Goal: Register for event/course

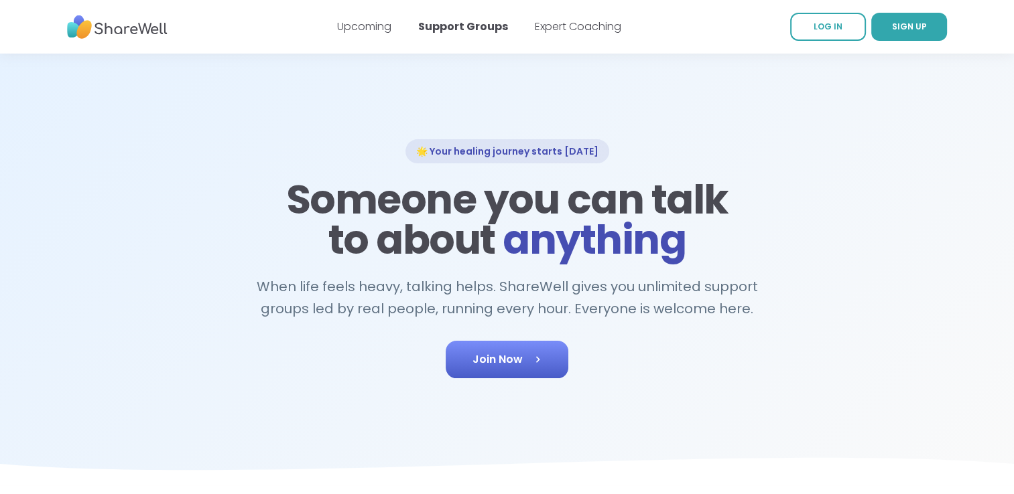
click at [523, 354] on span "Join Now" at bounding box center [506, 360] width 69 height 16
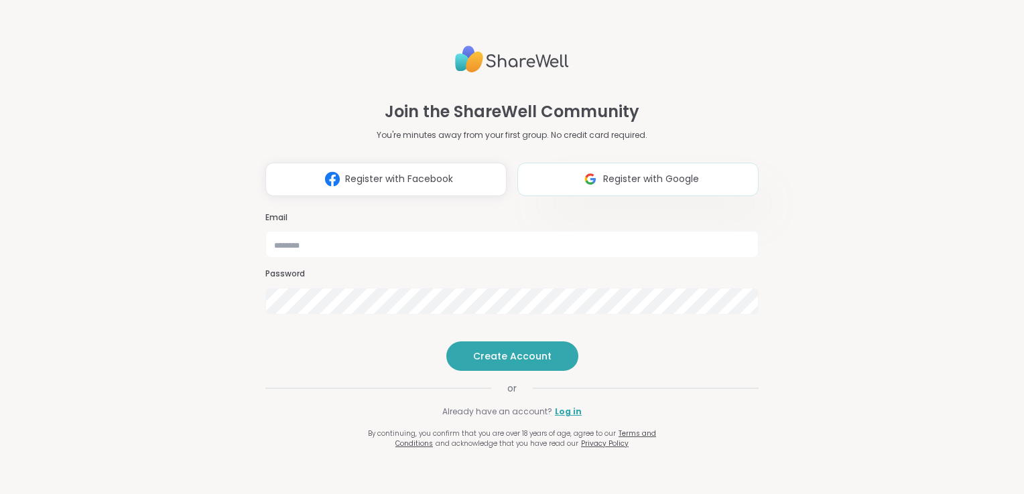
click at [561, 163] on button "Register with Google" at bounding box center [637, 179] width 241 height 33
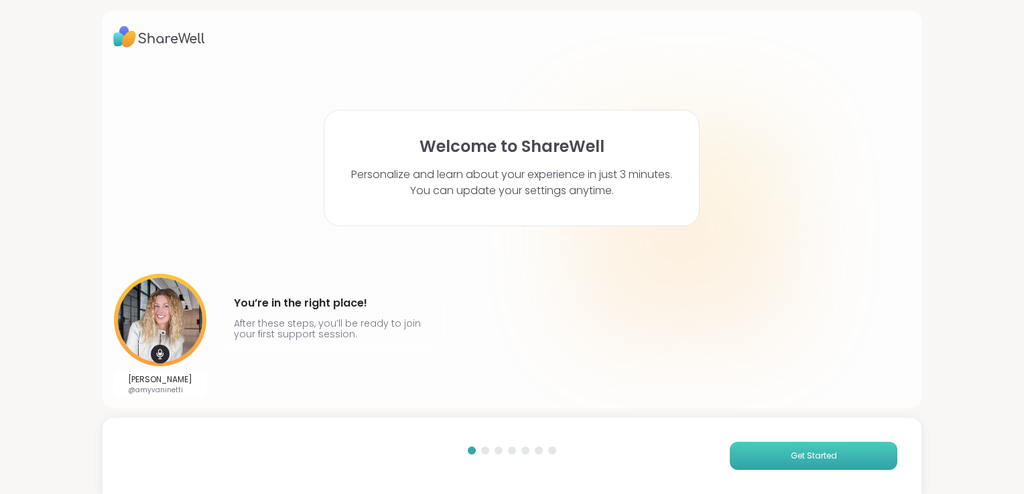
click at [815, 456] on span "Get Started" at bounding box center [814, 456] width 46 height 12
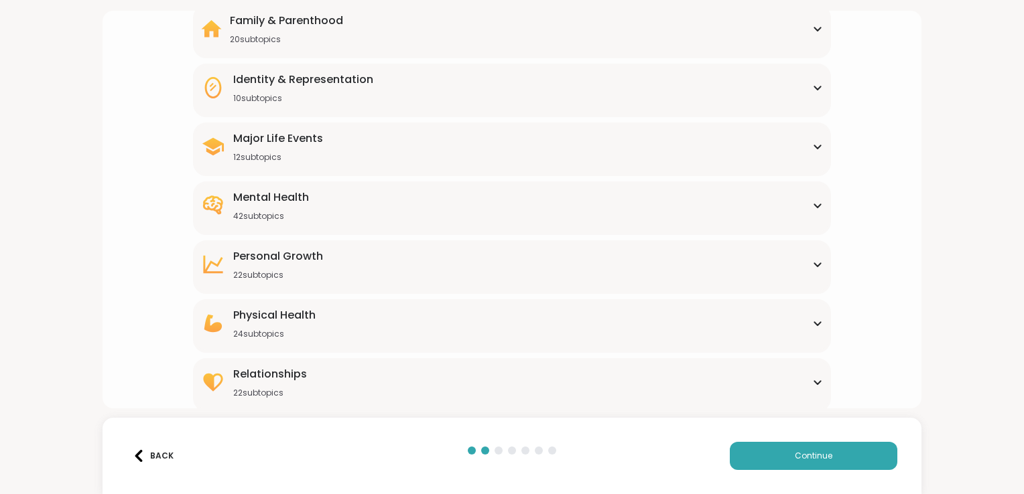
scroll to position [134, 0]
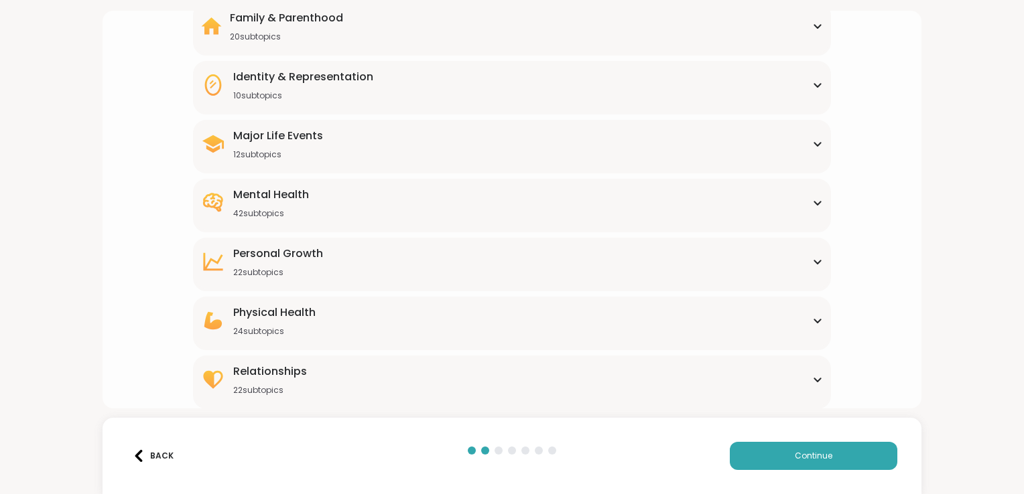
click at [469, 143] on div "Major Life Events 12 subtopics" at bounding box center [512, 144] width 622 height 32
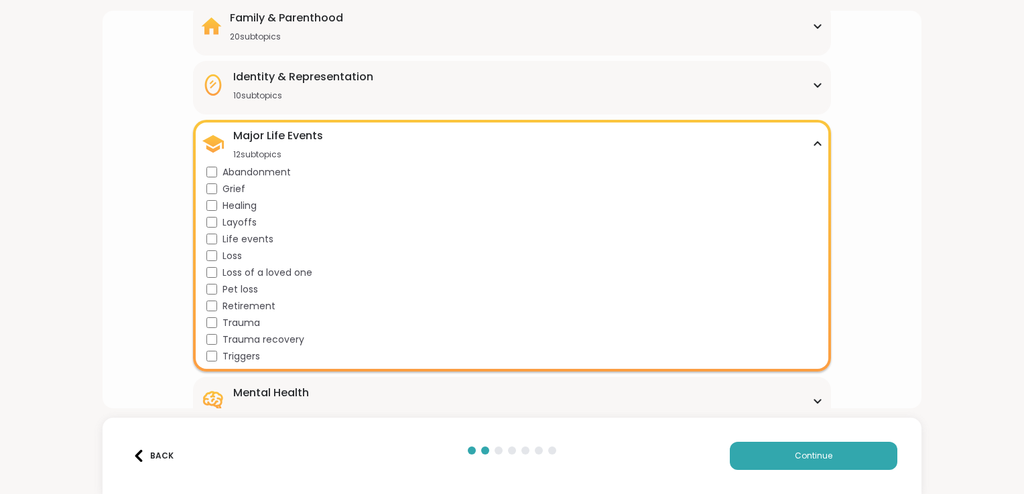
click at [232, 273] on span "Loss of a loved one" at bounding box center [267, 273] width 90 height 14
click at [835, 456] on button "Continue" at bounding box center [813, 456] width 167 height 28
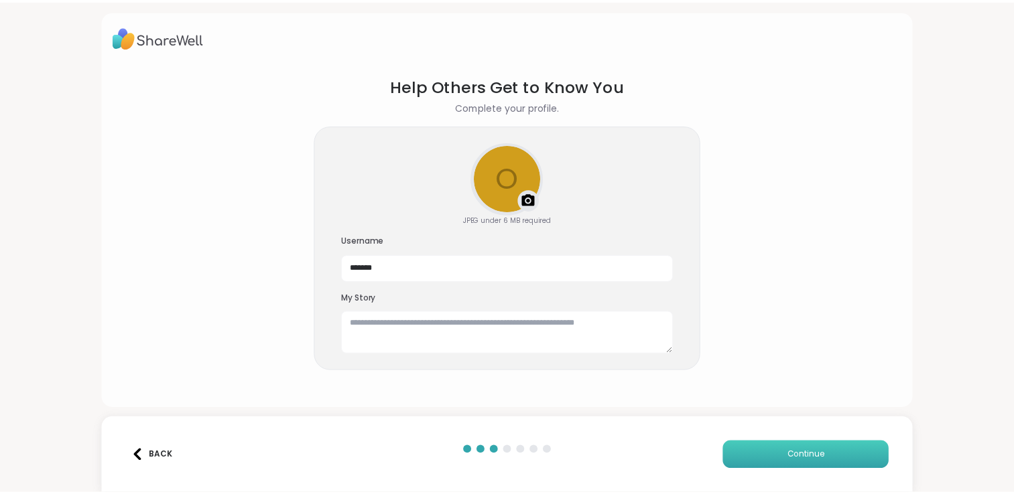
scroll to position [0, 0]
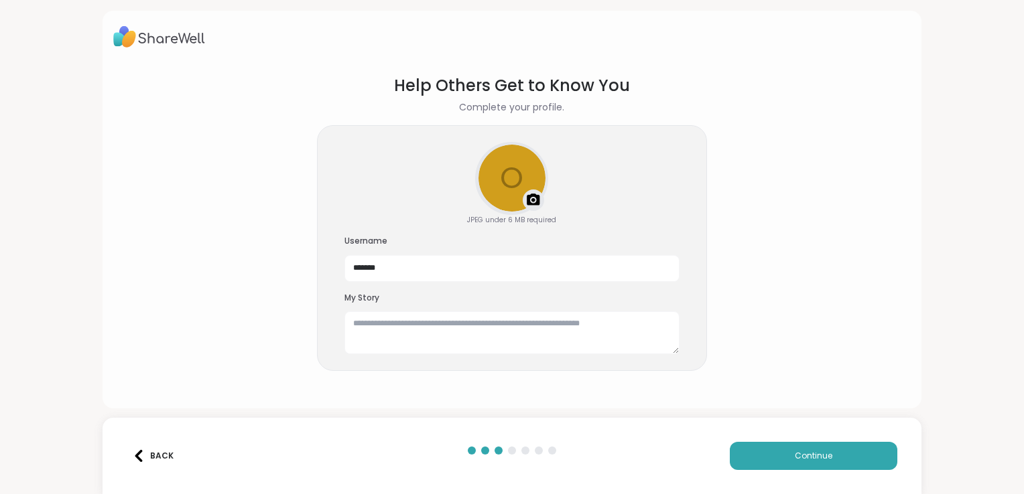
click at [165, 36] on img at bounding box center [159, 36] width 92 height 31
click at [143, 42] on img at bounding box center [159, 36] width 92 height 31
click at [761, 450] on button "Continue" at bounding box center [813, 456] width 167 height 28
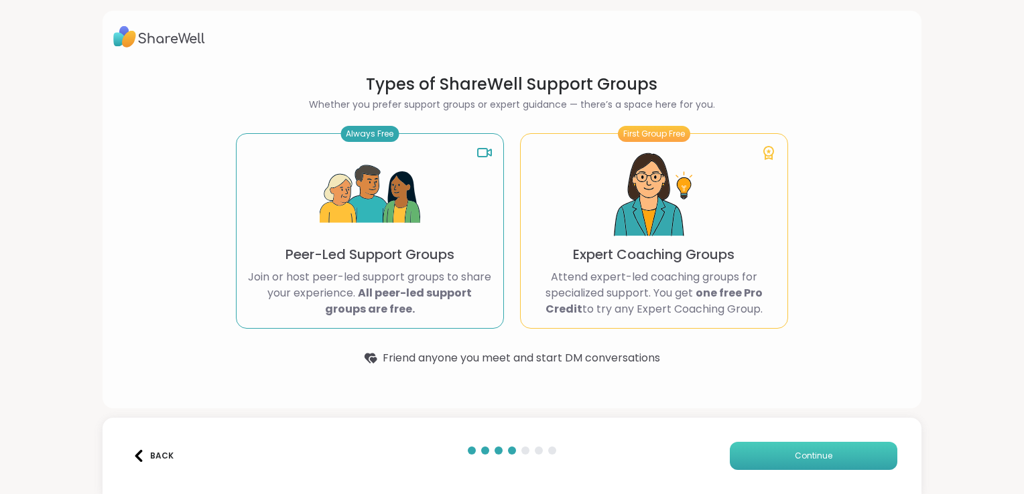
click at [809, 460] on span "Continue" at bounding box center [814, 456] width 38 height 12
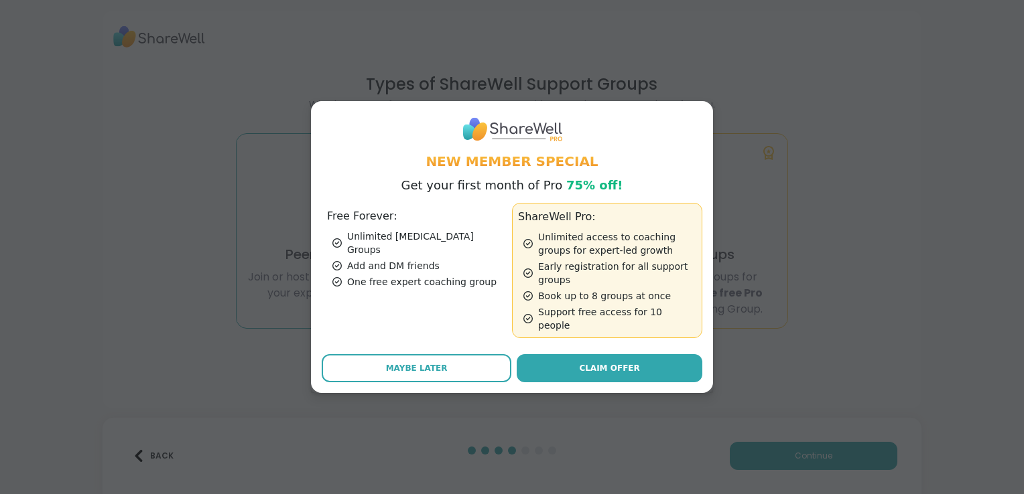
click at [373, 261] on div "Add and DM friends" at bounding box center [419, 265] width 174 height 13
click at [382, 263] on div "Add and DM friends" at bounding box center [419, 265] width 174 height 13
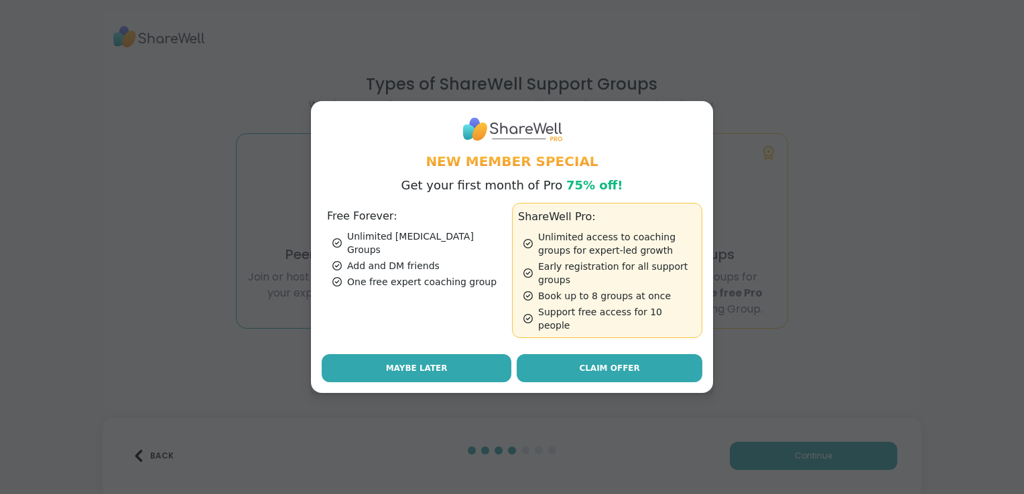
click at [403, 362] on span "Maybe Later" at bounding box center [417, 368] width 62 height 12
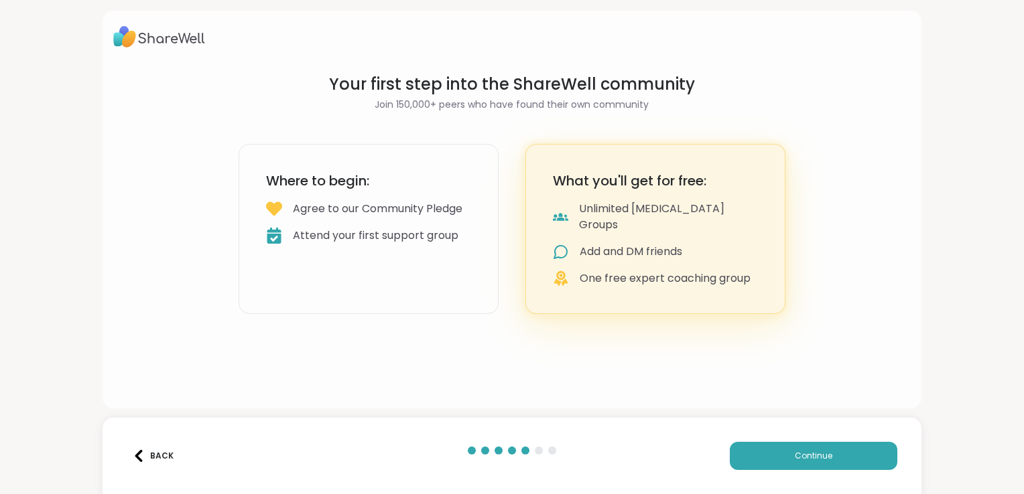
click at [330, 215] on div "Agree to our Community Pledge" at bounding box center [378, 209] width 170 height 16
click at [750, 465] on button "Continue" at bounding box center [813, 456] width 167 height 28
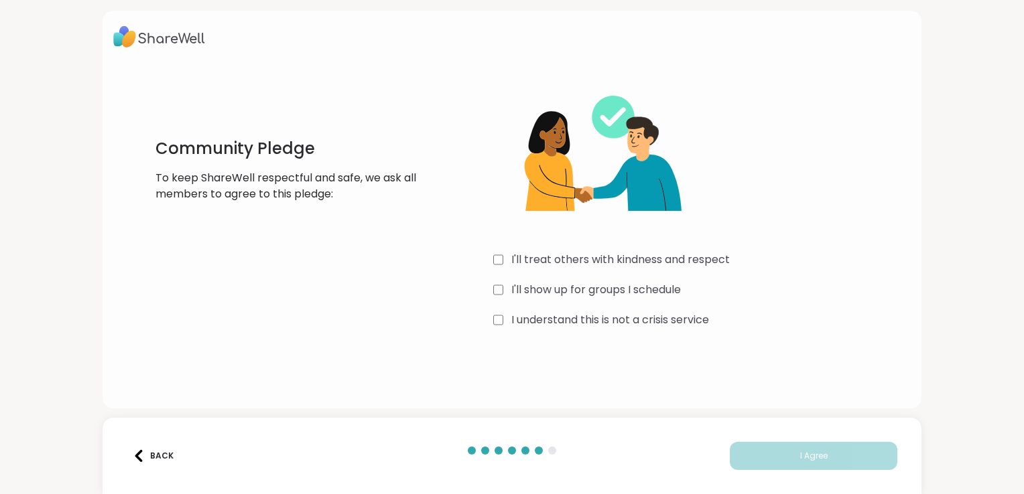
click at [493, 323] on div "I understand this is not a crisis service" at bounding box center [693, 320] width 401 height 16
click at [772, 459] on button "I Agree" at bounding box center [813, 456] width 167 height 28
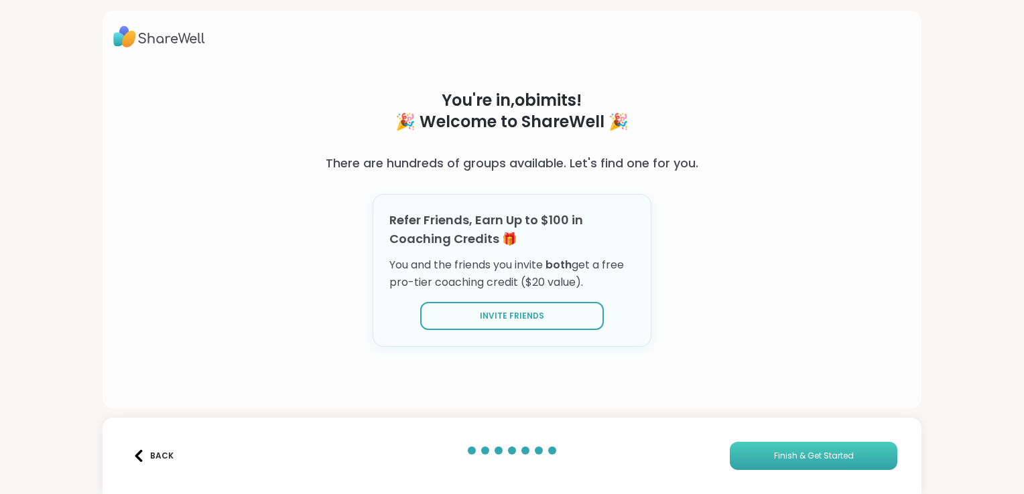
click at [776, 451] on button "Finish & Get Started" at bounding box center [813, 456] width 167 height 28
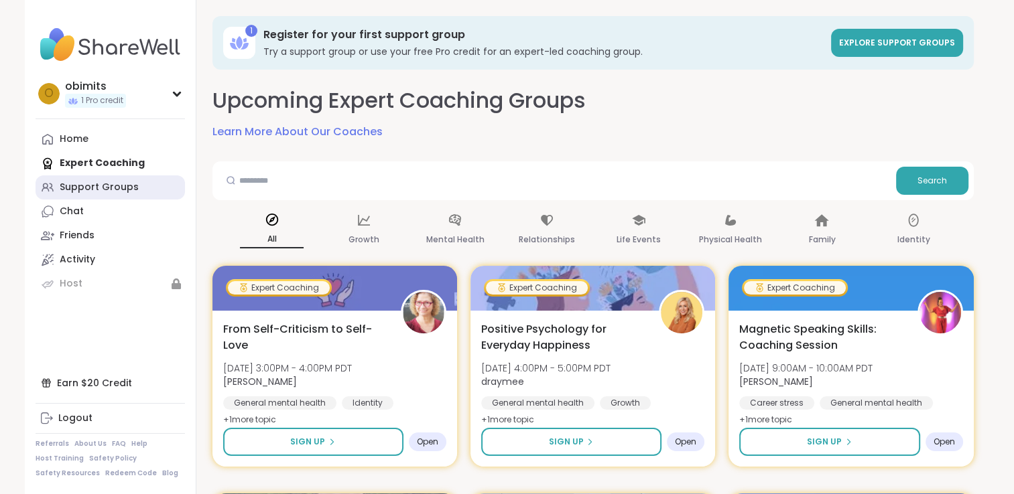
click at [98, 188] on div "Support Groups" at bounding box center [99, 187] width 79 height 13
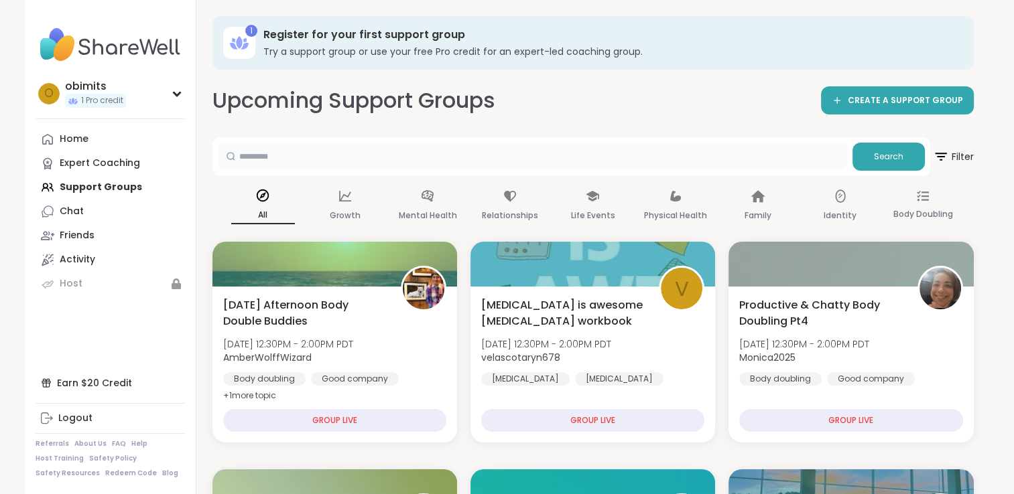
click at [293, 155] on input "text" at bounding box center [532, 156] width 629 height 27
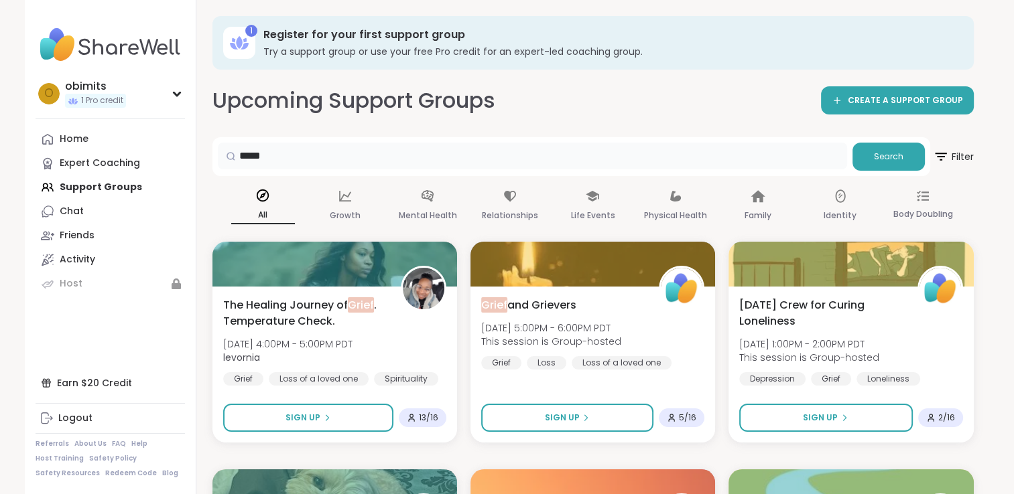
drag, startPoint x: 292, startPoint y: 145, endPoint x: 142, endPoint y: 98, distance: 157.4
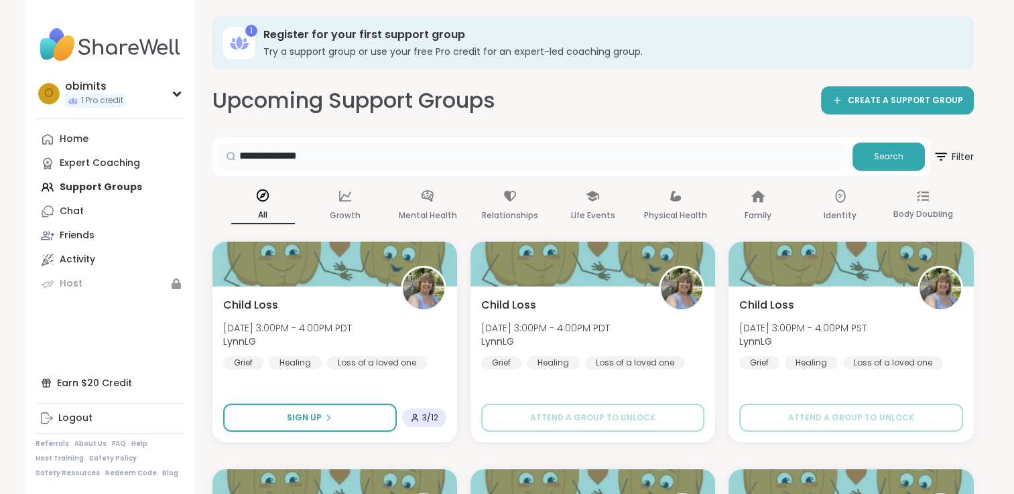
drag, startPoint x: 330, startPoint y: 161, endPoint x: 17, endPoint y: 6, distance: 349.7
click at [1, 34] on div "**********" at bounding box center [507, 456] width 1014 height 912
type input "*****"
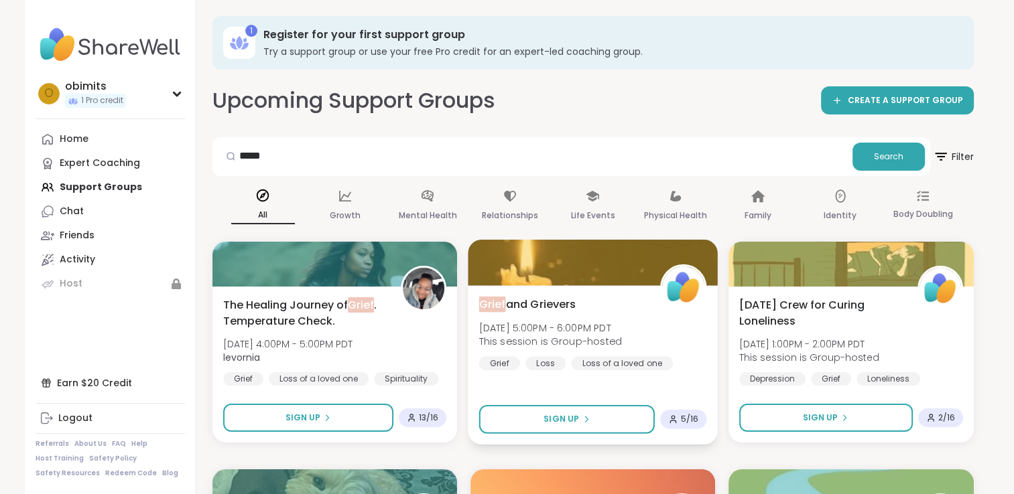
click at [632, 281] on div at bounding box center [593, 263] width 250 height 46
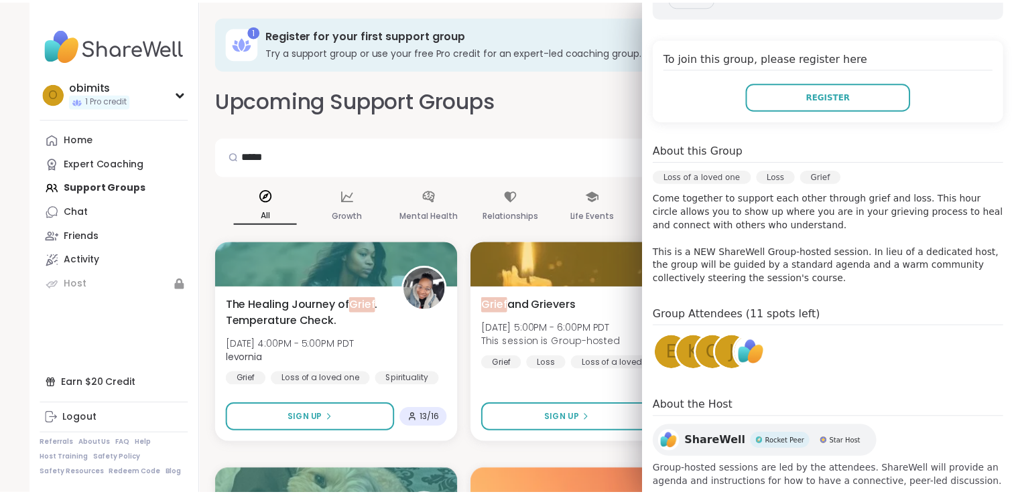
scroll to position [271, 0]
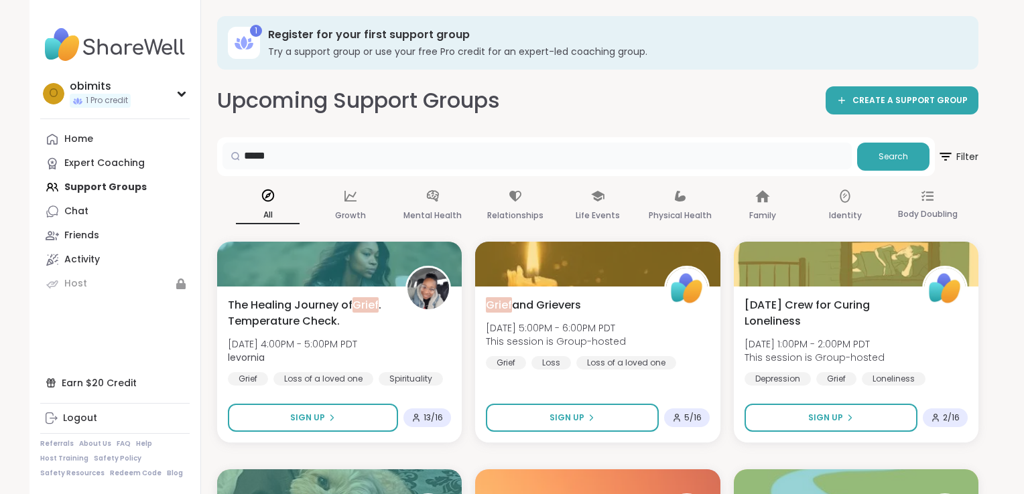
click at [485, 163] on input "*****" at bounding box center [536, 156] width 629 height 27
